Goal: Book appointment/travel/reservation

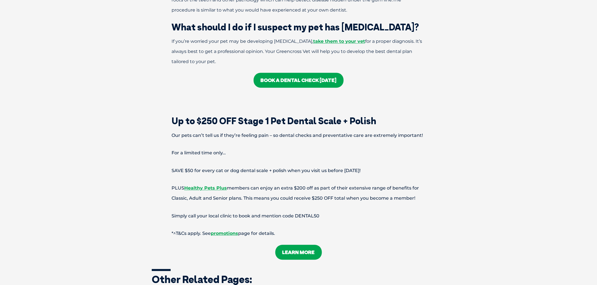
scroll to position [1316, 0]
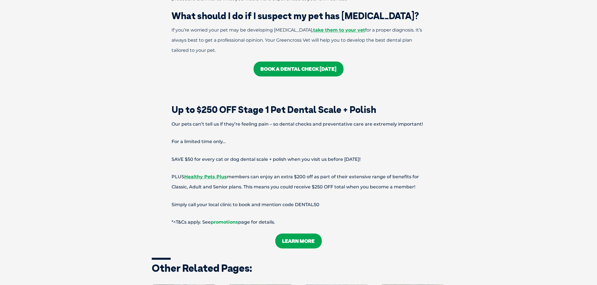
click at [225, 220] on link "promotions" at bounding box center [224, 222] width 27 height 5
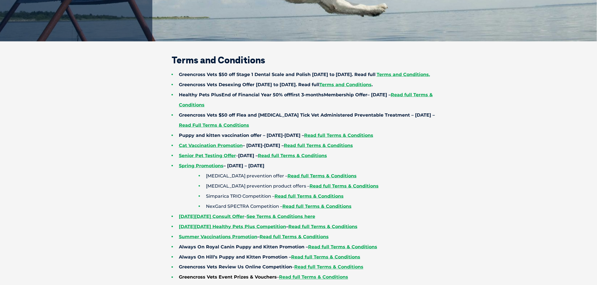
scroll to position [157, 0]
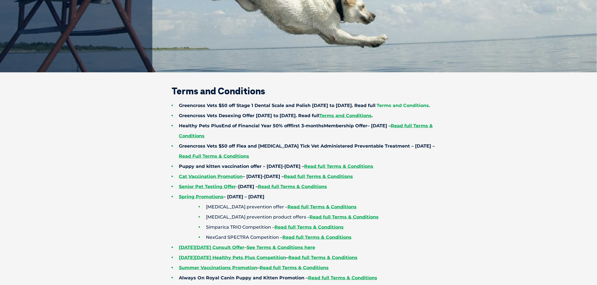
click at [419, 107] on strong "Terms and Conditions." at bounding box center [403, 105] width 53 height 5
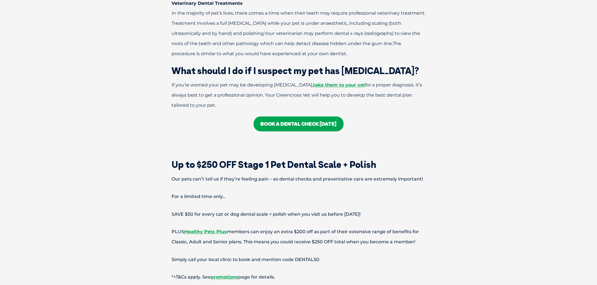
scroll to position [1222, 0]
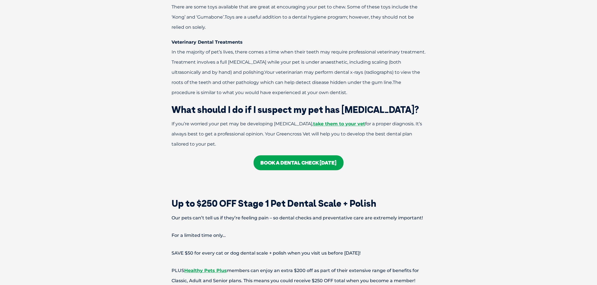
click at [296, 156] on link "BOOK A DENTAL CHECK TODAY" at bounding box center [299, 163] width 90 height 15
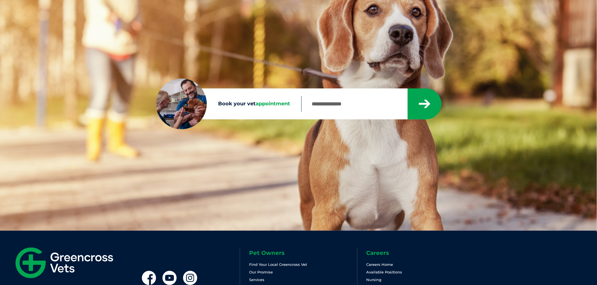
scroll to position [63, 0]
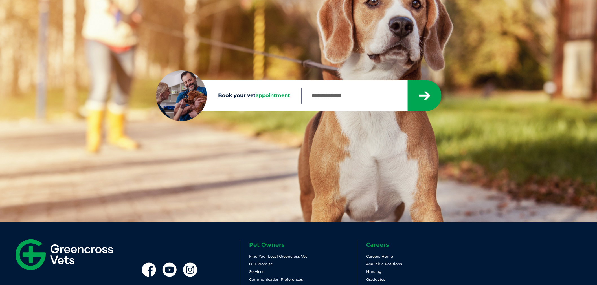
click at [362, 94] on input "Book your vet appointment" at bounding box center [354, 96] width 106 height 16
type input "****"
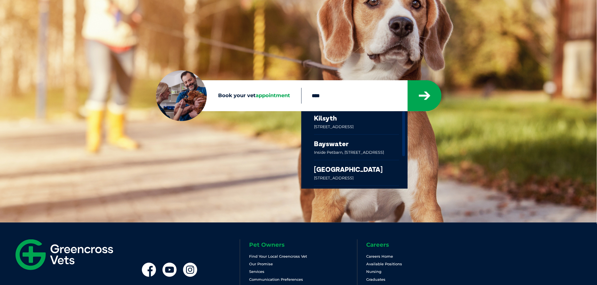
click at [328, 124] on link at bounding box center [356, 122] width 85 height 23
